Goal: Information Seeking & Learning: Learn about a topic

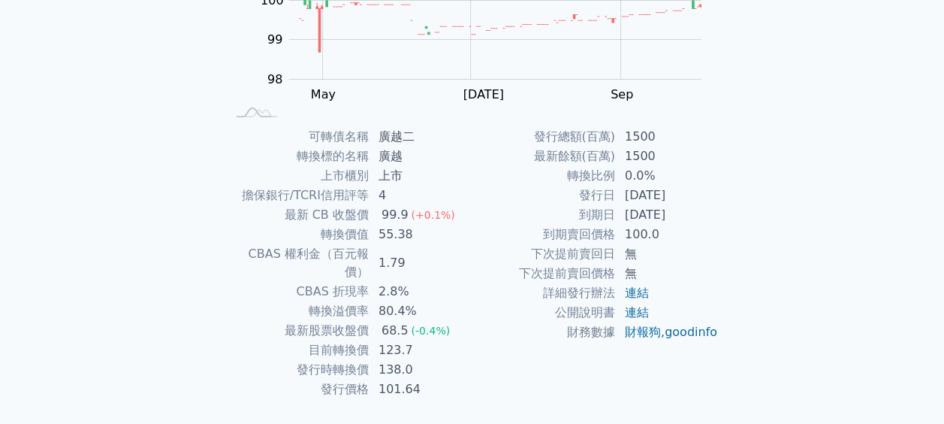
scroll to position [272, 0]
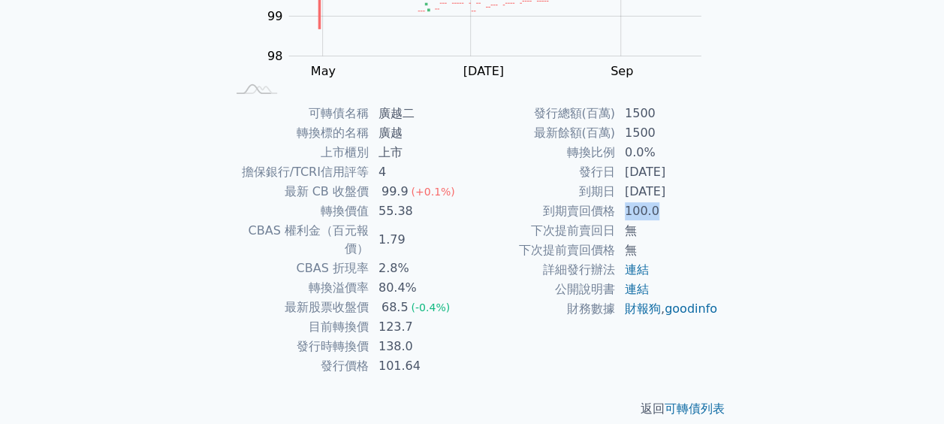
drag, startPoint x: 625, startPoint y: 209, endPoint x: 671, endPoint y: 213, distance: 46.8
click at [671, 213] on td "100.0" at bounding box center [667, 211] width 103 height 20
drag, startPoint x: 372, startPoint y: 345, endPoint x: 467, endPoint y: 353, distance: 95.7
click at [467, 356] on td "101.64" at bounding box center [421, 366] width 103 height 20
drag, startPoint x: 467, startPoint y: 353, endPoint x: 427, endPoint y: 358, distance: 40.8
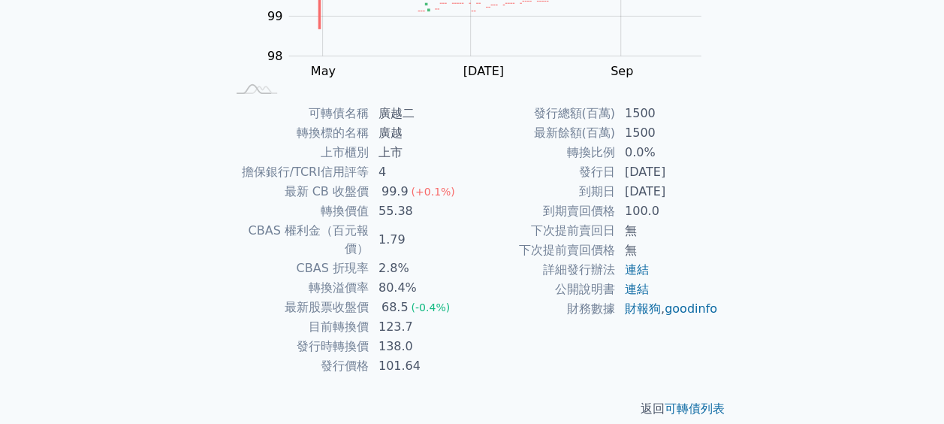
click at [427, 376] on div "返回 可轉債列表" at bounding box center [472, 409] width 529 height 66
drag, startPoint x: 370, startPoint y: 346, endPoint x: 460, endPoint y: 348, distance: 90.2
click at [460, 356] on td "101.64" at bounding box center [421, 366] width 103 height 20
drag, startPoint x: 380, startPoint y: 248, endPoint x: 419, endPoint y: 246, distance: 39.1
click at [419, 258] on td "2.8%" at bounding box center [421, 268] width 103 height 20
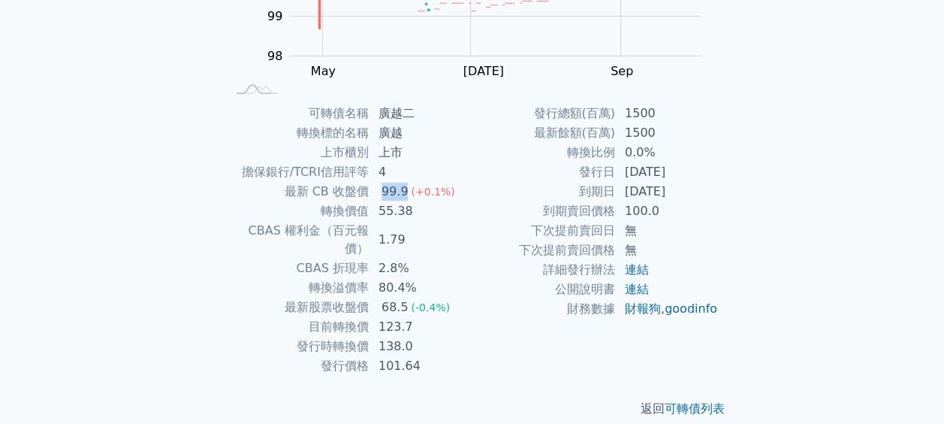
drag, startPoint x: 419, startPoint y: 246, endPoint x: 406, endPoint y: 189, distance: 58.7
click at [406, 189] on div "99.9" at bounding box center [395, 192] width 33 height 18
drag, startPoint x: 406, startPoint y: 189, endPoint x: 412, endPoint y: 205, distance: 17.2
click at [412, 205] on td "55.38" at bounding box center [421, 211] width 103 height 20
drag, startPoint x: 412, startPoint y: 205, endPoint x: 403, endPoint y: 225, distance: 21.8
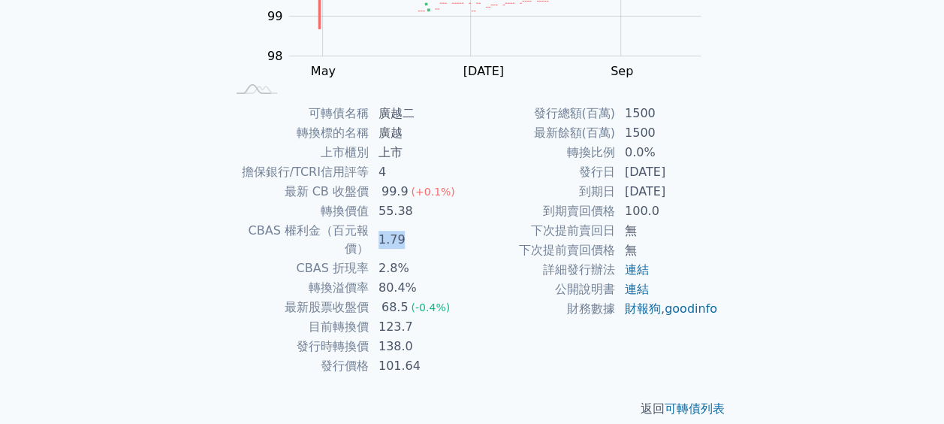
click at [403, 225] on td "1.79" at bounding box center [421, 240] width 103 height 38
drag, startPoint x: 403, startPoint y: 225, endPoint x: 404, endPoint y: 245, distance: 20.3
click at [404, 258] on td "2.8%" at bounding box center [421, 268] width 103 height 20
drag, startPoint x: 404, startPoint y: 245, endPoint x: 406, endPoint y: 266, distance: 21.2
click at [406, 278] on td "80.4%" at bounding box center [421, 288] width 103 height 20
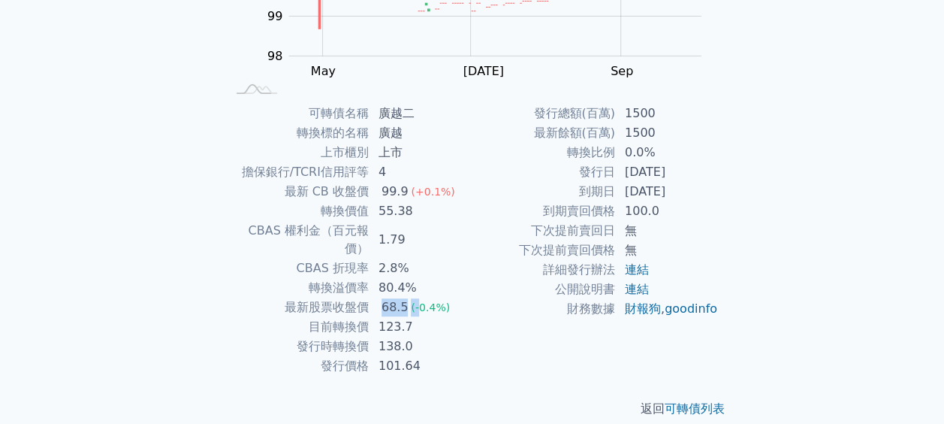
drag, startPoint x: 406, startPoint y: 266, endPoint x: 418, endPoint y: 285, distance: 22.5
click at [418, 297] on td "68.5 (-0.4%)" at bounding box center [421, 307] width 103 height 20
drag, startPoint x: 418, startPoint y: 285, endPoint x: 410, endPoint y: 301, distance: 17.5
click at [410, 317] on td "123.7" at bounding box center [421, 327] width 103 height 20
drag, startPoint x: 410, startPoint y: 301, endPoint x: 412, endPoint y: 321, distance: 20.3
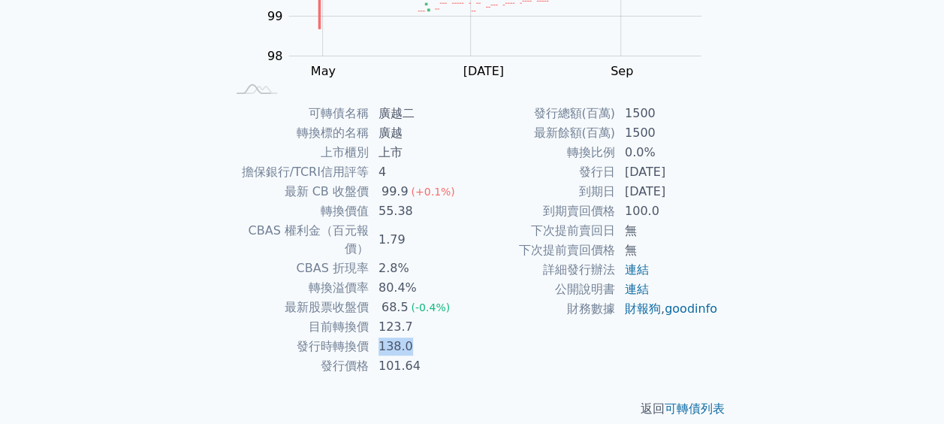
click at [412, 336] on td "138.0" at bounding box center [421, 346] width 103 height 20
drag, startPoint x: 412, startPoint y: 321, endPoint x: 431, endPoint y: 344, distance: 29.8
click at [431, 356] on td "101.64" at bounding box center [421, 366] width 103 height 20
